Goal: Complete application form

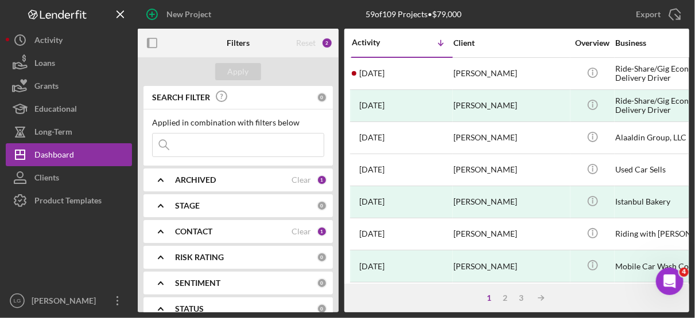
click at [689, 186] on div "Activity Icon/Table Sort Arrow Client Overview Business Contact Product Categor…" at bounding box center [516, 156] width 345 height 255
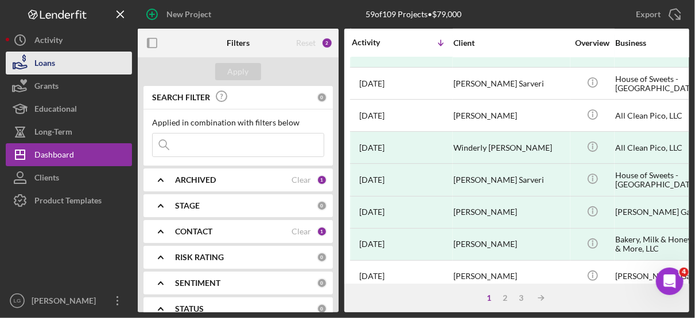
click at [52, 63] on div "Loans" at bounding box center [44, 65] width 21 height 26
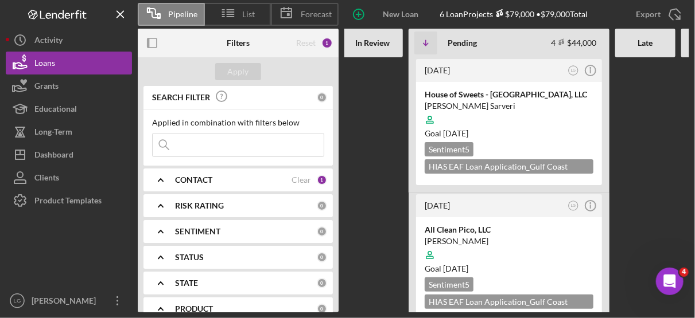
scroll to position [0, 266]
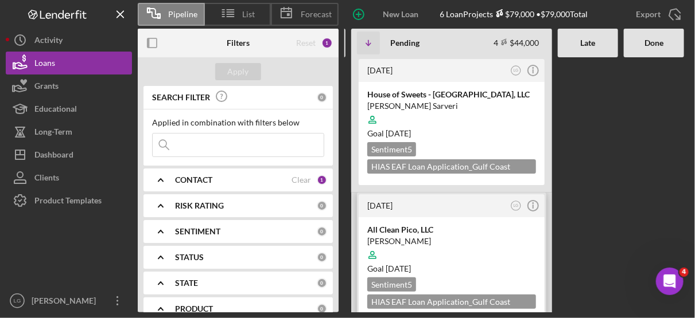
click at [502, 252] on div at bounding box center [451, 255] width 169 height 22
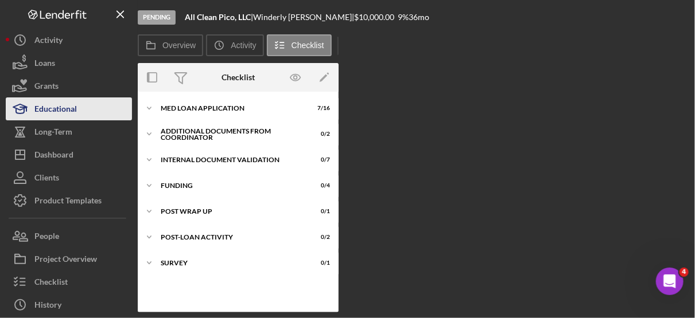
click at [65, 106] on div "Educational" at bounding box center [55, 111] width 42 height 26
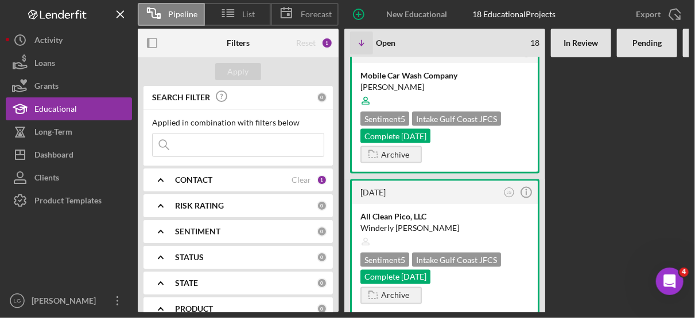
scroll to position [596, 0]
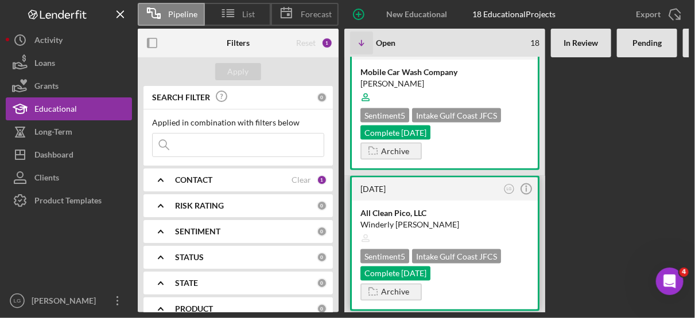
click at [497, 249] on div "Intake Gulf Coast JFCS" at bounding box center [456, 256] width 89 height 14
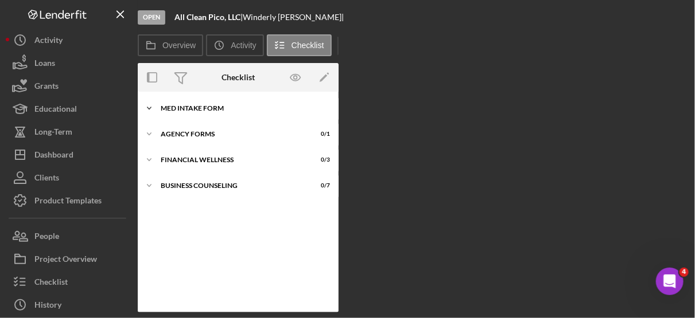
click at [217, 106] on div "MED Intake Form" at bounding box center [242, 108] width 163 height 7
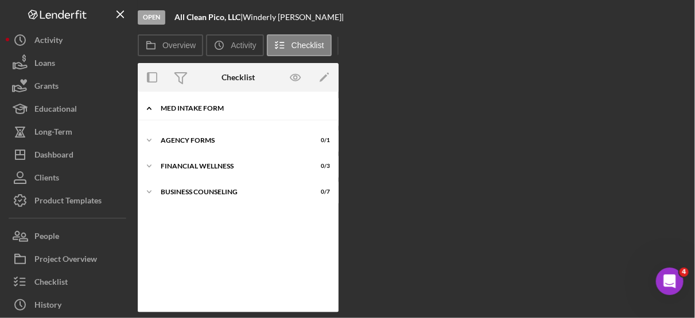
click at [217, 106] on div "MED Intake Form" at bounding box center [242, 108] width 163 height 7
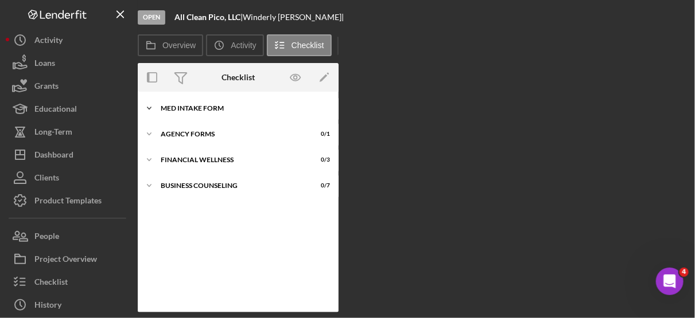
click at [203, 106] on div "MED Intake Form" at bounding box center [242, 108] width 163 height 7
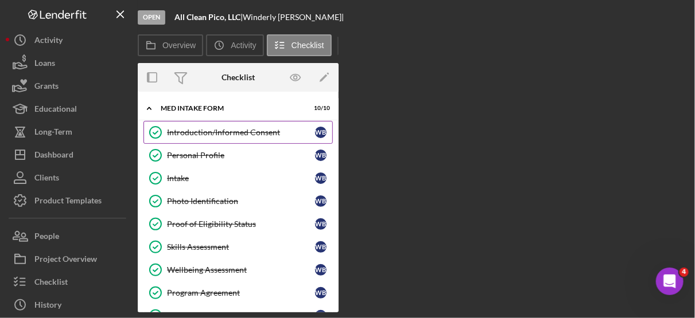
click at [266, 132] on div "Introduction/Informed Consent" at bounding box center [241, 132] width 148 height 9
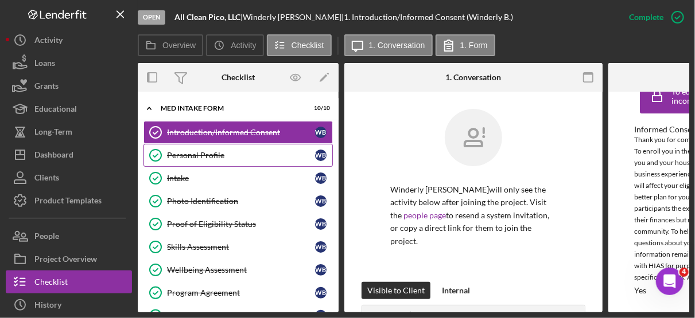
click at [214, 156] on div "Personal Profile" at bounding box center [241, 155] width 148 height 9
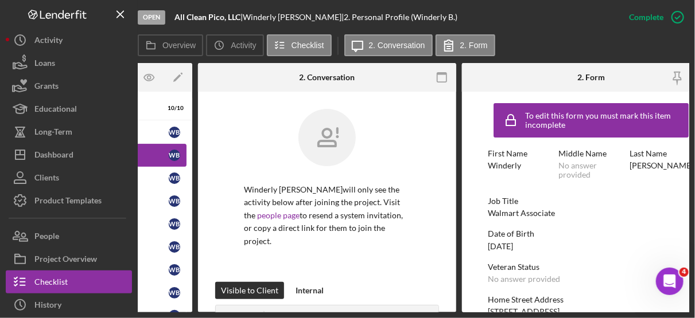
scroll to position [0, 177]
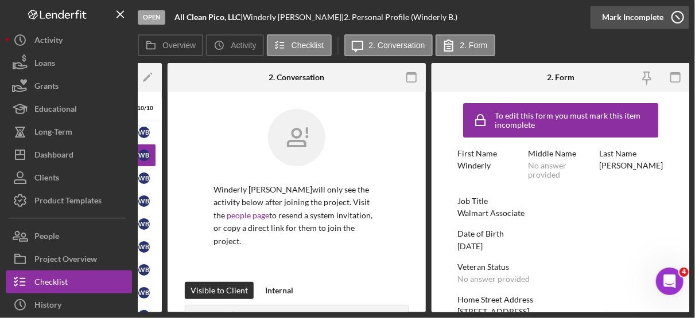
click at [673, 14] on icon "button" at bounding box center [677, 17] width 29 height 29
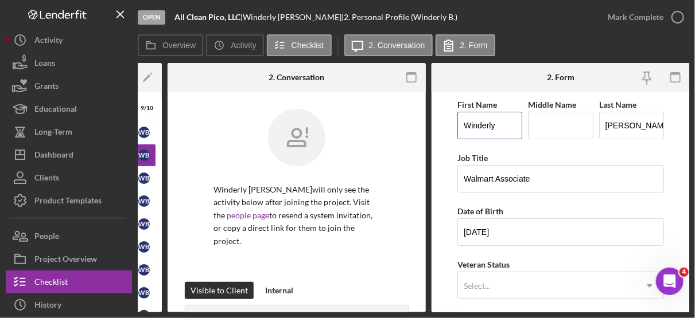
click at [498, 126] on input "Winderly" at bounding box center [489, 126] width 65 height 28
type input "Windrely"
click at [552, 120] on input "Middle Name" at bounding box center [560, 126] width 65 height 28
click at [502, 127] on input "Windrely" at bounding box center [489, 126] width 65 height 28
click at [545, 125] on input "Middle Name" at bounding box center [560, 126] width 65 height 28
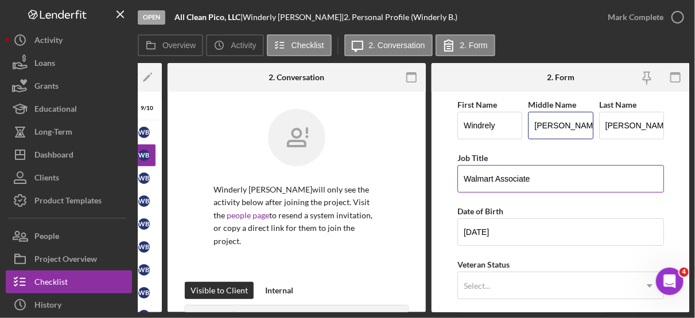
type input "[PERSON_NAME]"
click at [556, 177] on input "Walmart Associate" at bounding box center [560, 179] width 206 height 28
type input "Walmart Associate"
click at [661, 155] on form "First Name Windrely Middle Name [PERSON_NAME] Last Name [PERSON_NAME] Job Title…" at bounding box center [560, 202] width 258 height 221
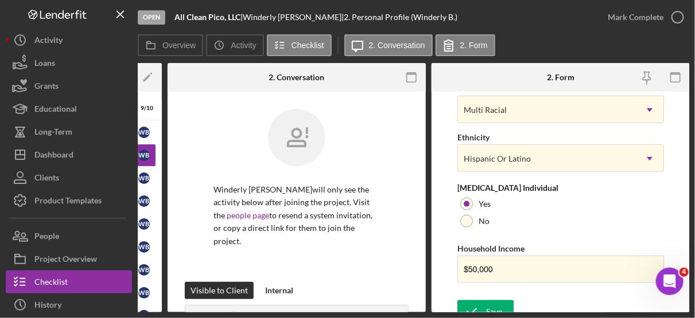
scroll to position [544, 0]
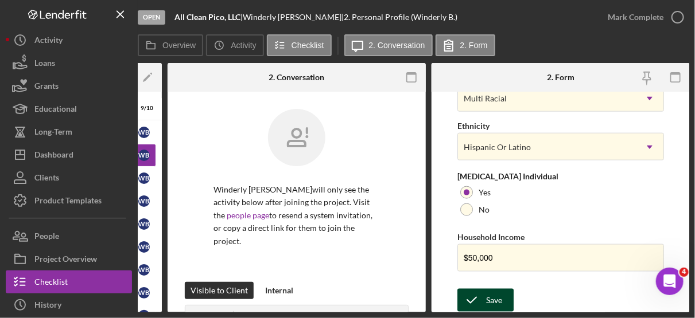
click at [490, 297] on div "Save" at bounding box center [494, 300] width 16 height 23
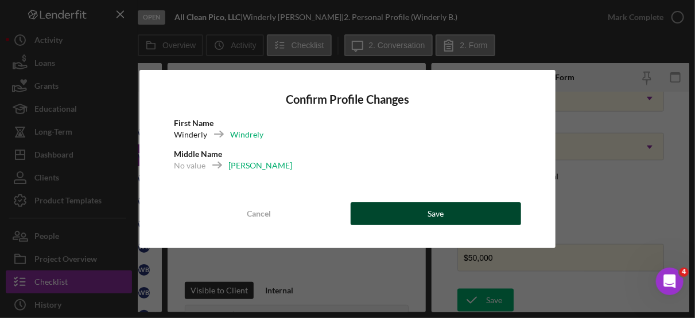
click at [436, 216] on div "Save" at bounding box center [435, 213] width 16 height 23
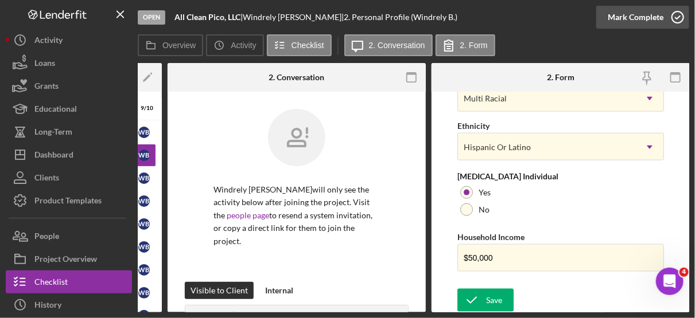
click at [676, 18] on icon "button" at bounding box center [677, 17] width 29 height 29
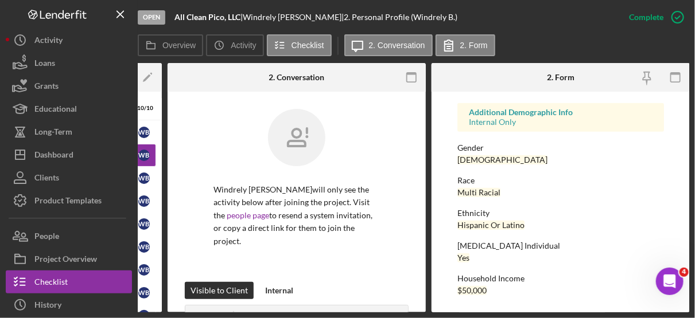
scroll to position [0, 0]
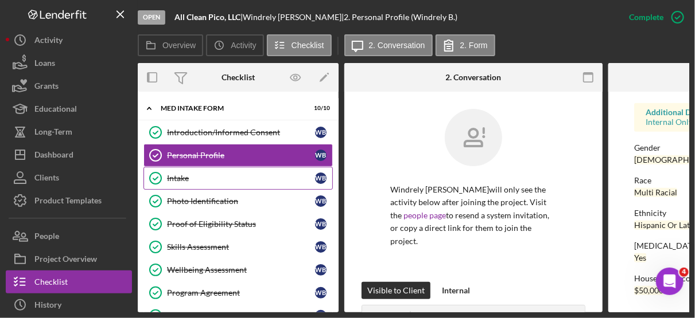
click at [176, 178] on div "Intake" at bounding box center [241, 178] width 148 height 9
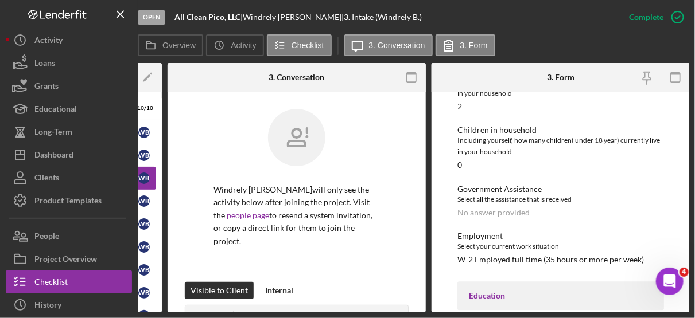
scroll to position [1035, 0]
